Goal: Information Seeking & Learning: Learn about a topic

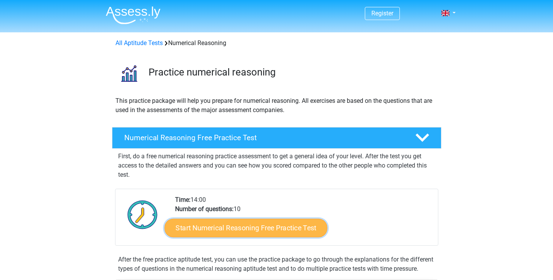
click at [237, 222] on link "Start Numerical Reasoning Free Practice Test" at bounding box center [245, 227] width 163 height 18
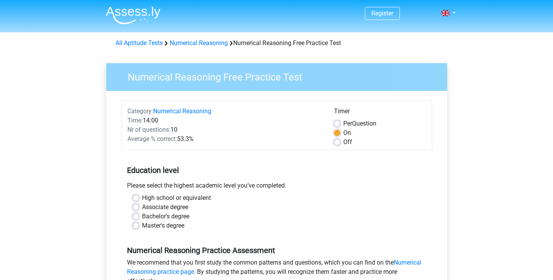
click at [176, 226] on label "Master's degree" at bounding box center [163, 225] width 42 height 9
click at [139, 226] on input "Master's degree" at bounding box center [136, 225] width 6 height 8
radio input "true"
click at [166, 218] on label "Bachelor's degree" at bounding box center [165, 216] width 47 height 9
click at [139, 218] on input "Bachelor's degree" at bounding box center [136, 216] width 6 height 8
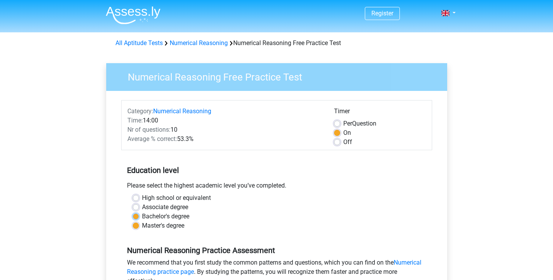
radio input "true"
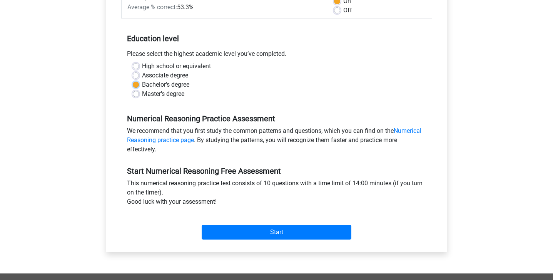
scroll to position [142, 0]
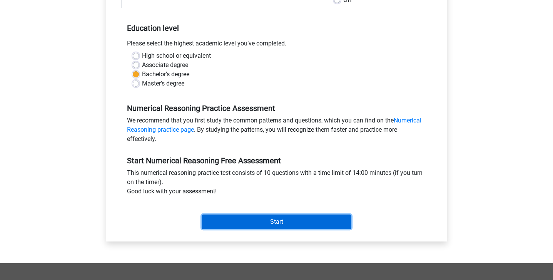
click at [268, 220] on input "Start" at bounding box center [277, 221] width 150 height 15
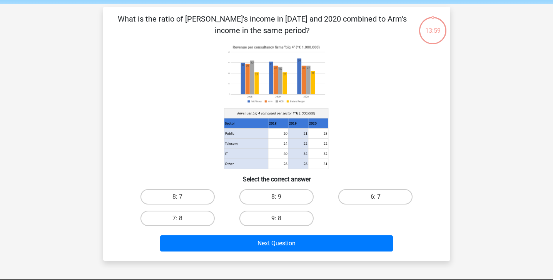
scroll to position [31, 0]
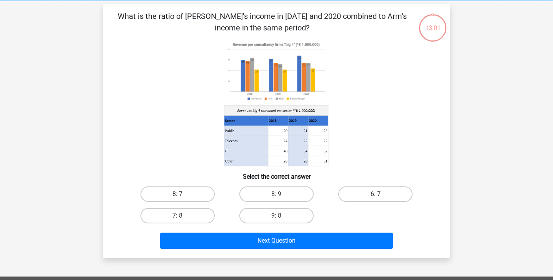
click at [171, 196] on label "8: 7" at bounding box center [177, 193] width 74 height 15
click at [177, 196] on input "8: 7" at bounding box center [179, 196] width 5 height 5
radio input "true"
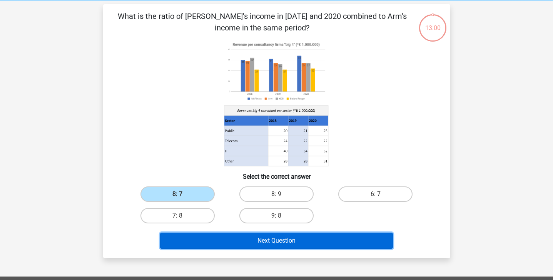
click at [274, 242] on button "Next Question" at bounding box center [276, 240] width 233 height 16
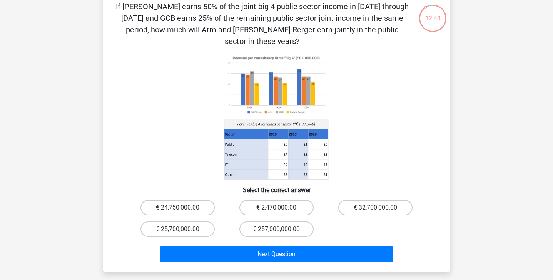
scroll to position [42, 0]
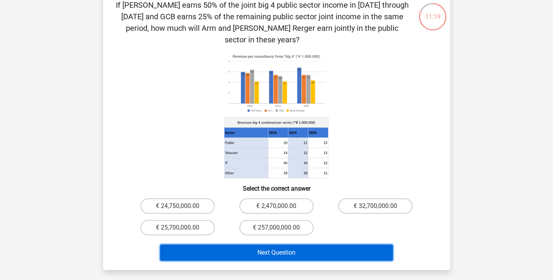
click at [320, 244] on button "Next Question" at bounding box center [276, 252] width 233 height 16
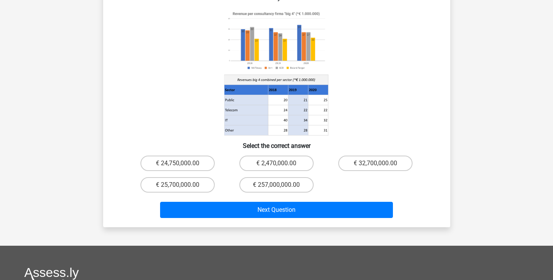
scroll to position [86, 0]
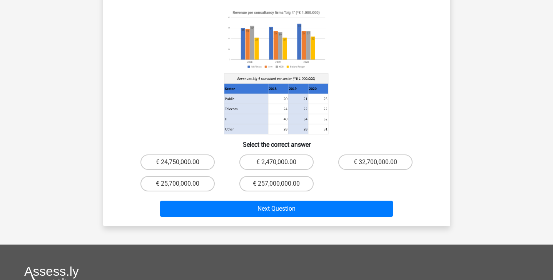
click at [155, 181] on div "€ 25,700,000.00" at bounding box center [177, 184] width 99 height 22
click at [189, 176] on label "€ 25,700,000.00" at bounding box center [177, 183] width 74 height 15
click at [182, 184] on input "€ 25,700,000.00" at bounding box center [179, 186] width 5 height 5
radio input "true"
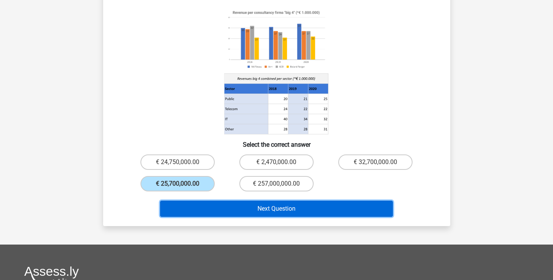
click at [260, 201] on button "Next Question" at bounding box center [276, 209] width 233 height 16
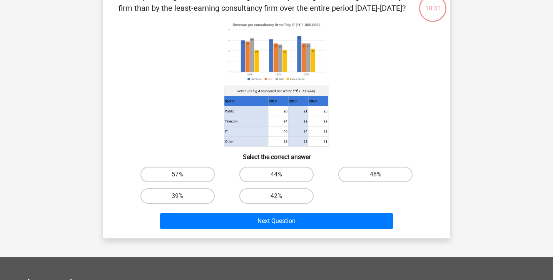
scroll to position [35, 0]
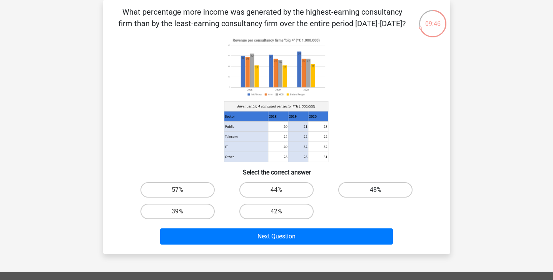
click at [372, 188] on label "48%" at bounding box center [375, 189] width 74 height 15
click at [376, 190] on input "48%" at bounding box center [378, 192] width 5 height 5
radio input "true"
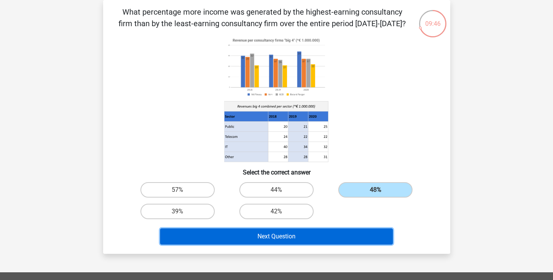
click at [329, 233] on button "Next Question" at bounding box center [276, 236] width 233 height 16
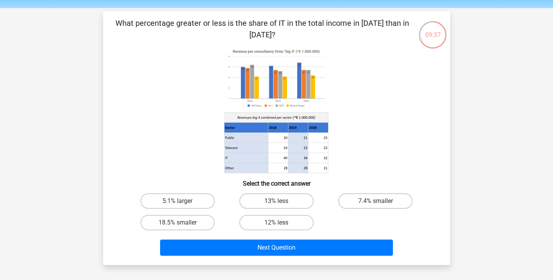
scroll to position [19, 0]
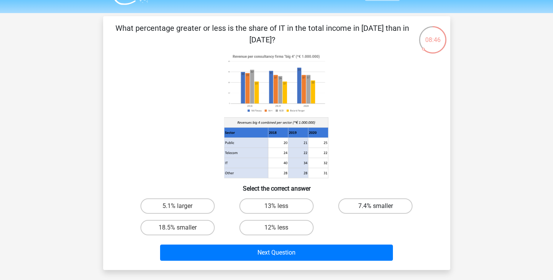
click at [359, 204] on label "7.4% smaller" at bounding box center [375, 205] width 74 height 15
click at [376, 206] on input "7.4% smaller" at bounding box center [378, 208] width 5 height 5
radio input "true"
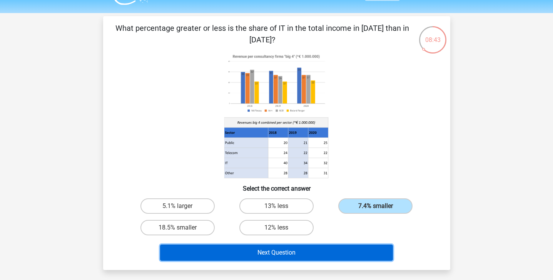
click at [320, 253] on button "Next Question" at bounding box center [276, 252] width 233 height 16
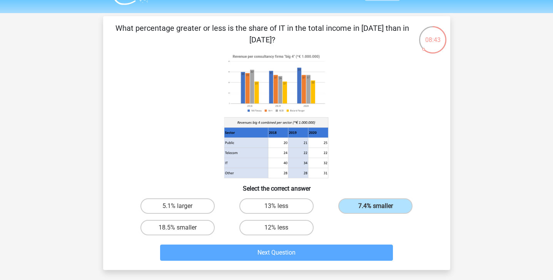
scroll to position [35, 0]
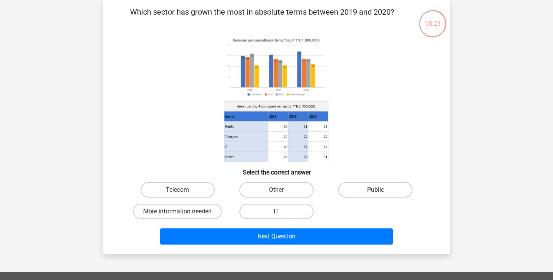
click at [375, 189] on label "Public" at bounding box center [375, 189] width 74 height 15
click at [376, 190] on input "Public" at bounding box center [378, 192] width 5 height 5
radio input "true"
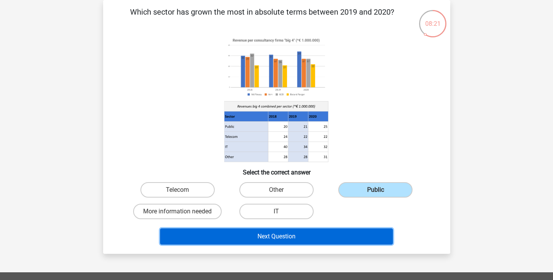
click at [338, 235] on button "Next Question" at bounding box center [276, 236] width 233 height 16
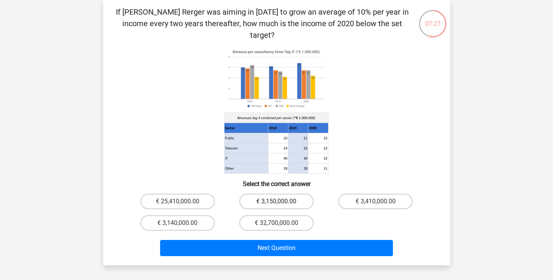
click at [295, 194] on label "€ 3,150,000.00" at bounding box center [276, 201] width 74 height 15
click at [281, 201] on input "€ 3,150,000.00" at bounding box center [278, 203] width 5 height 5
radio input "true"
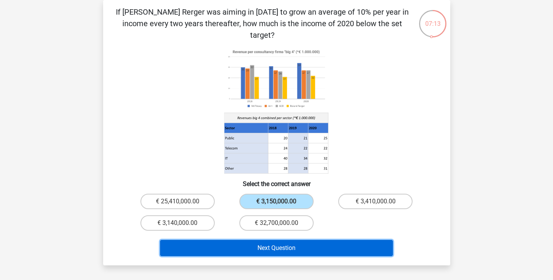
click at [290, 240] on button "Next Question" at bounding box center [276, 248] width 233 height 16
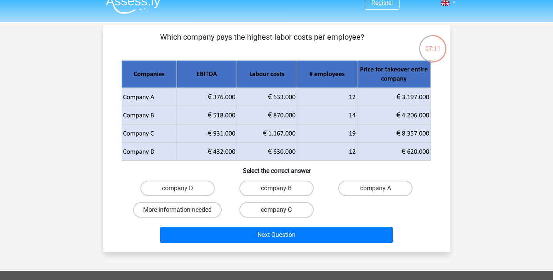
scroll to position [10, 0]
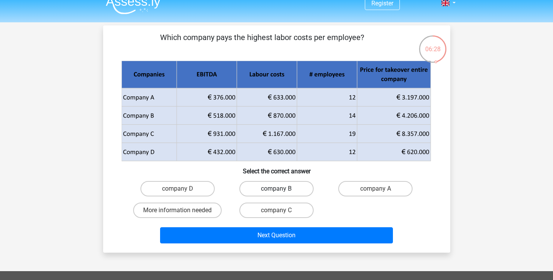
click at [274, 187] on label "company B" at bounding box center [276, 188] width 74 height 15
click at [276, 189] on input "company B" at bounding box center [278, 191] width 5 height 5
radio input "true"
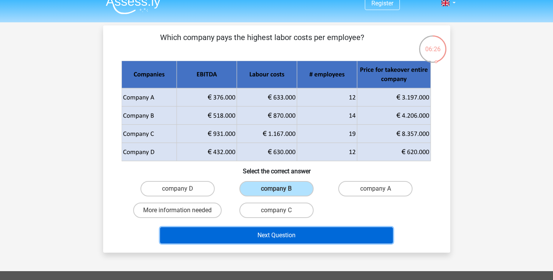
click at [283, 239] on button "Next Question" at bounding box center [276, 235] width 233 height 16
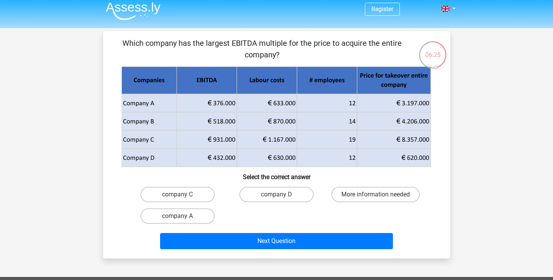
scroll to position [0, 0]
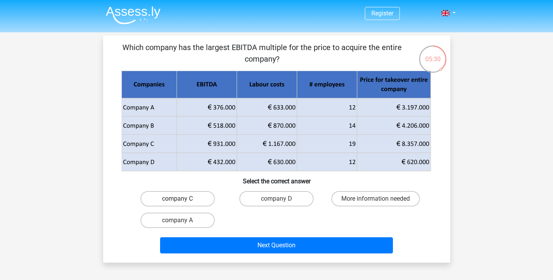
click at [193, 199] on label "company C" at bounding box center [177, 198] width 74 height 15
click at [182, 199] on input "company C" at bounding box center [179, 201] width 5 height 5
radio input "true"
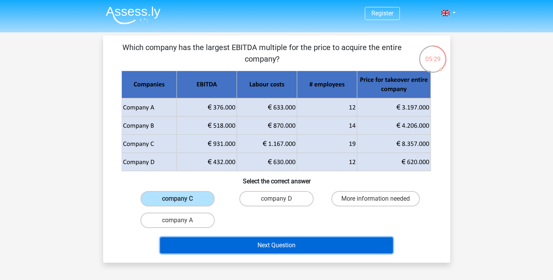
click at [282, 244] on button "Next Question" at bounding box center [276, 245] width 233 height 16
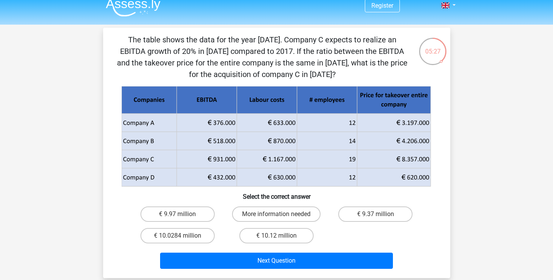
scroll to position [3, 0]
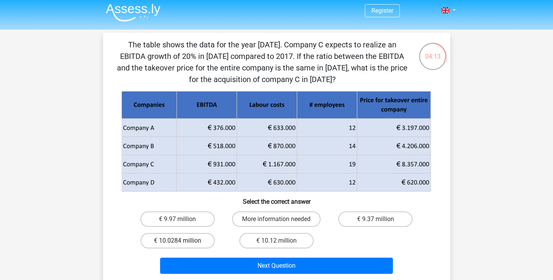
click at [191, 242] on label "€ 10.0284 million" at bounding box center [177, 240] width 74 height 15
click at [182, 242] on input "€ 10.0284 million" at bounding box center [179, 243] width 5 height 5
radio input "true"
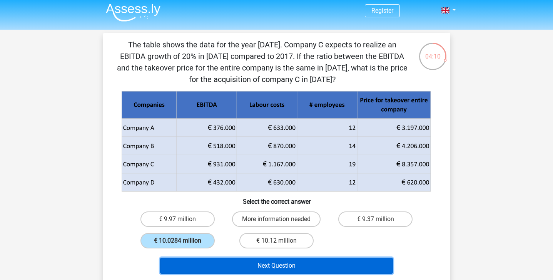
click at [256, 269] on button "Next Question" at bounding box center [276, 265] width 233 height 16
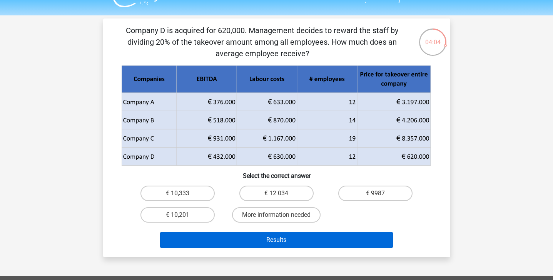
scroll to position [0, 0]
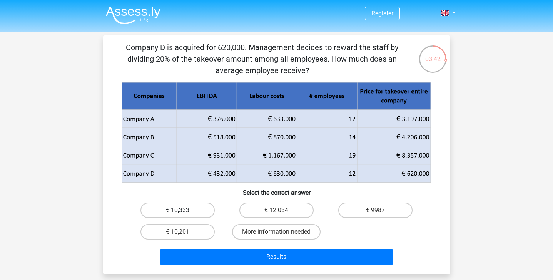
click at [190, 210] on label "€ 10,333" at bounding box center [177, 209] width 74 height 15
click at [182, 210] on input "€ 10,333" at bounding box center [179, 212] width 5 height 5
radio input "true"
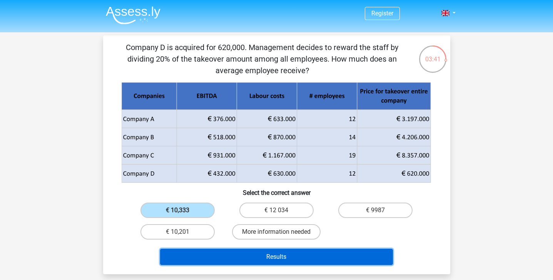
click at [251, 261] on button "Results" at bounding box center [276, 257] width 233 height 16
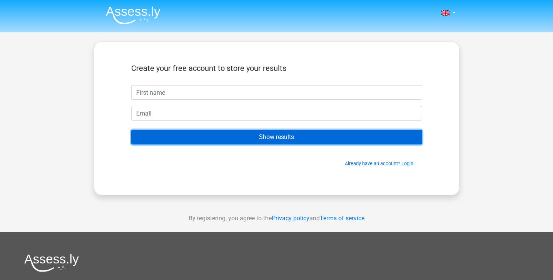
click at [371, 140] on input "Show results" at bounding box center [276, 137] width 291 height 15
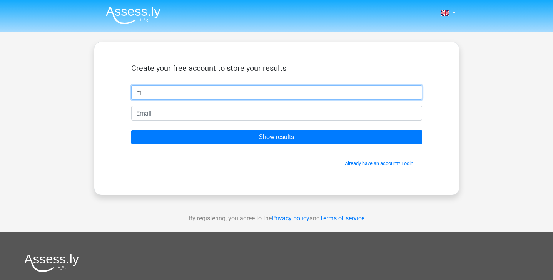
type input "m"
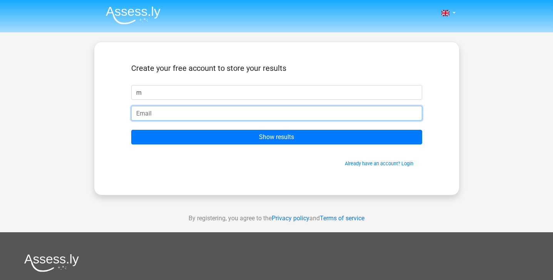
click at [254, 116] on input "email" at bounding box center [276, 113] width 291 height 15
type input "mark300303@gmail.com"
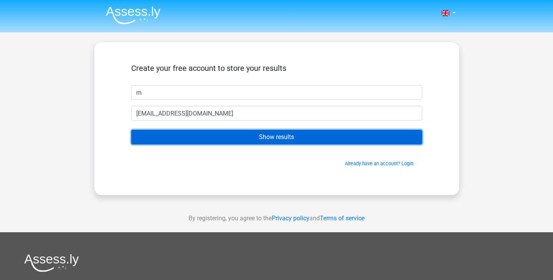
click at [251, 140] on input "Show results" at bounding box center [276, 137] width 291 height 15
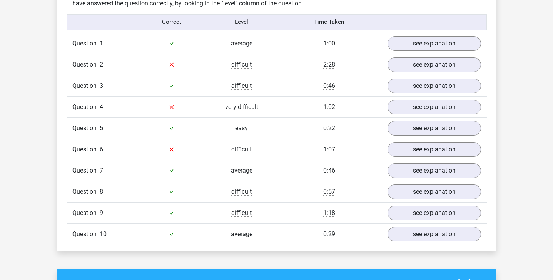
scroll to position [617, 0]
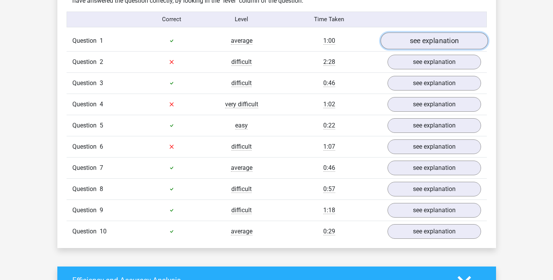
click at [422, 43] on link "see explanation" at bounding box center [433, 40] width 107 height 17
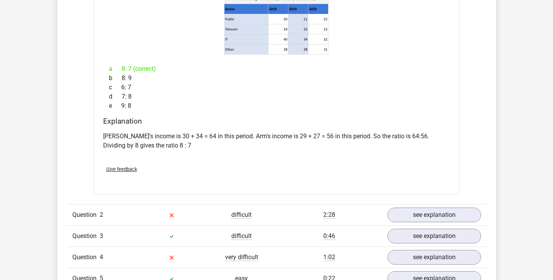
scroll to position [789, 0]
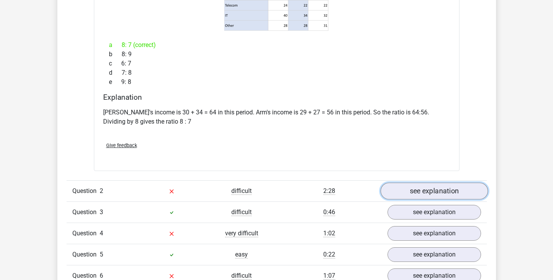
click at [410, 188] on link "see explanation" at bounding box center [433, 190] width 107 height 17
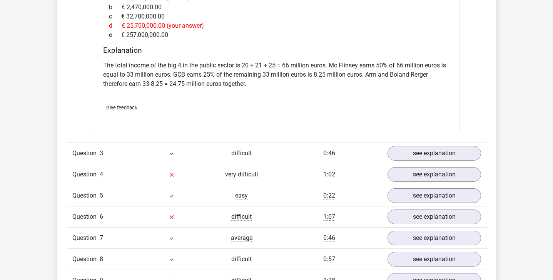
scroll to position [1182, 0]
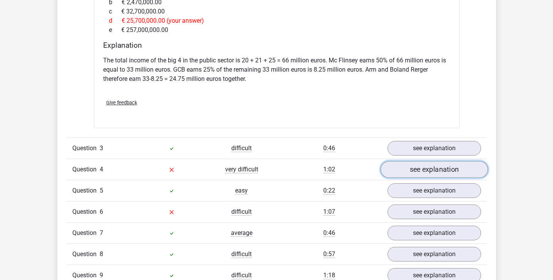
click at [413, 163] on link "see explanation" at bounding box center [433, 169] width 107 height 17
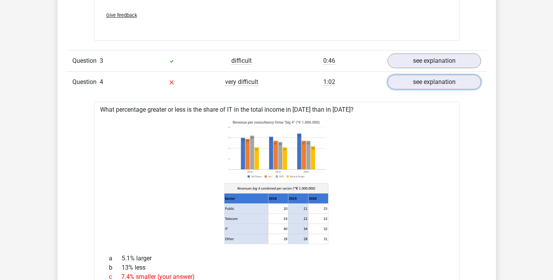
scroll to position [1268, 0]
